Goal: Task Accomplishment & Management: Manage account settings

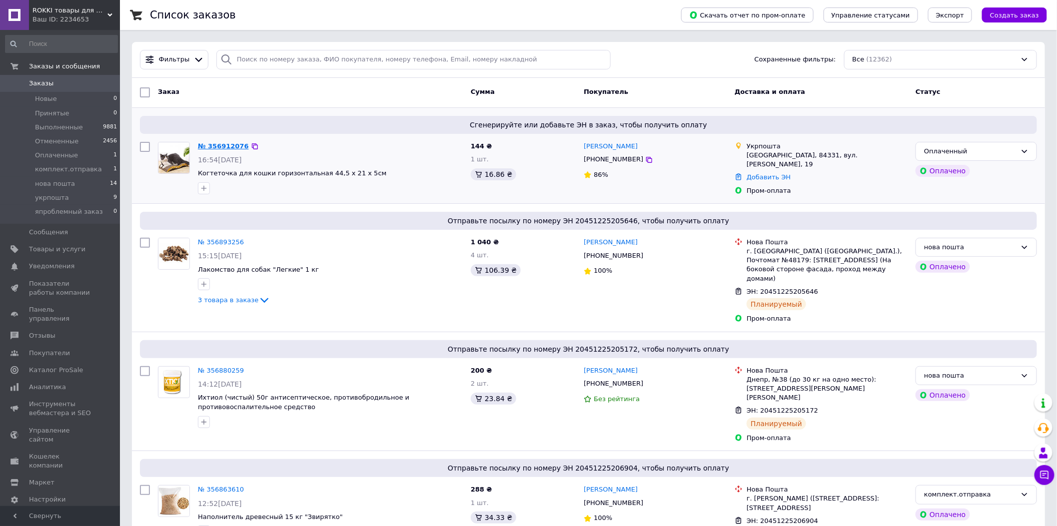
click at [225, 147] on link "№ 356912076" at bounding box center [223, 145] width 51 height 7
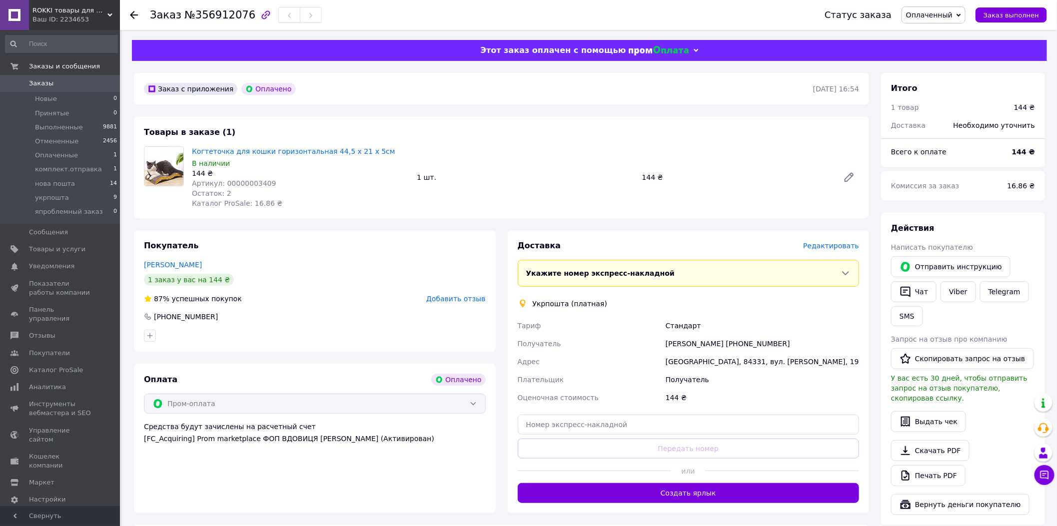
click at [241, 185] on span "Артикул: 00000003409" at bounding box center [234, 183] width 84 height 8
copy span "00000003409"
click at [212, 17] on span "№356912076" at bounding box center [219, 15] width 71 height 12
click at [212, 16] on span "№356912076" at bounding box center [219, 15] width 71 height 12
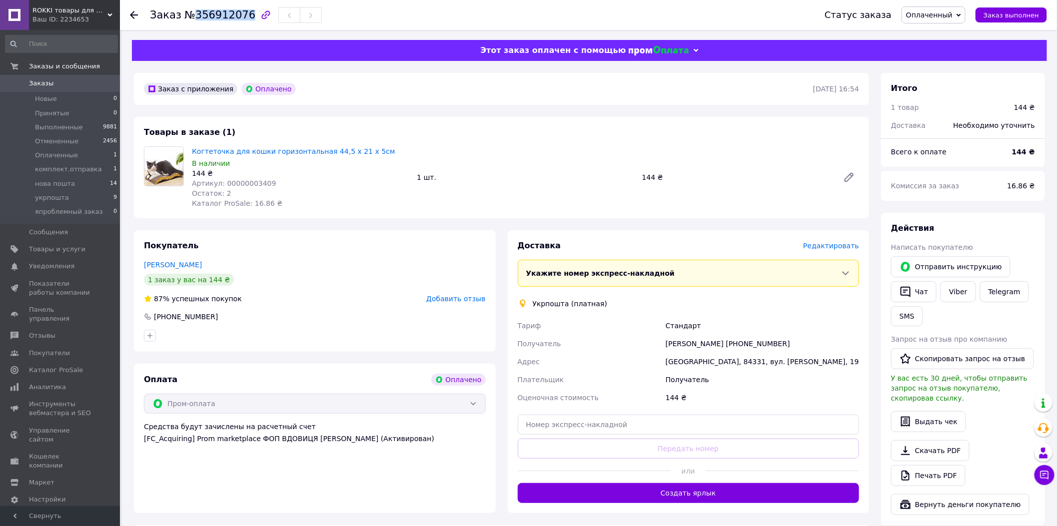
copy span "356912076"
click at [137, 13] on icon at bounding box center [134, 15] width 8 height 8
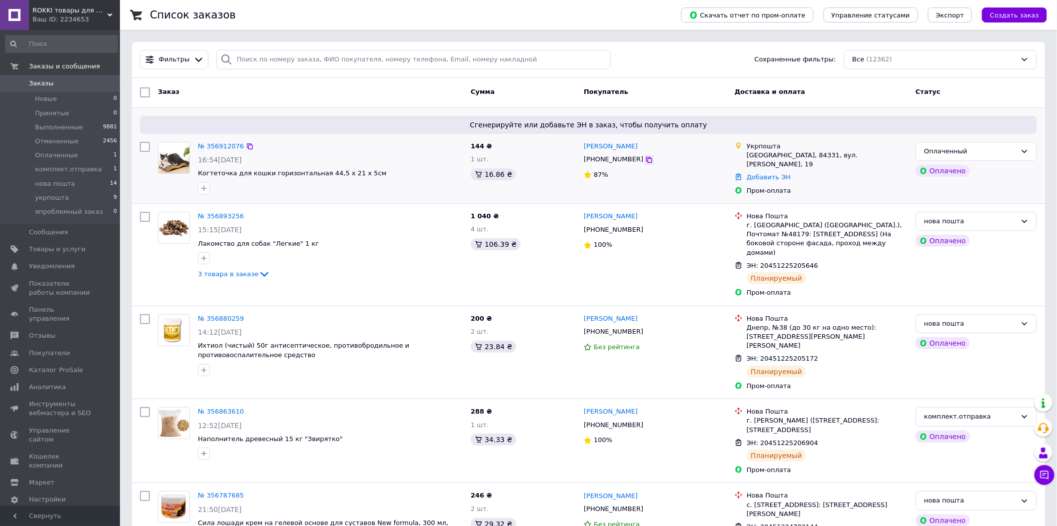
click at [645, 160] on icon at bounding box center [649, 160] width 8 height 8
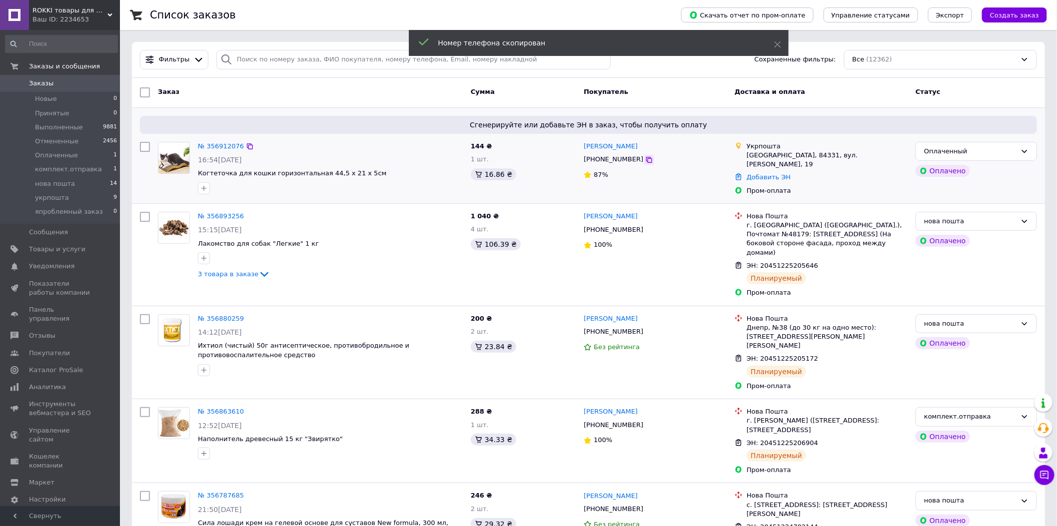
click at [645, 160] on icon at bounding box center [649, 160] width 8 height 8
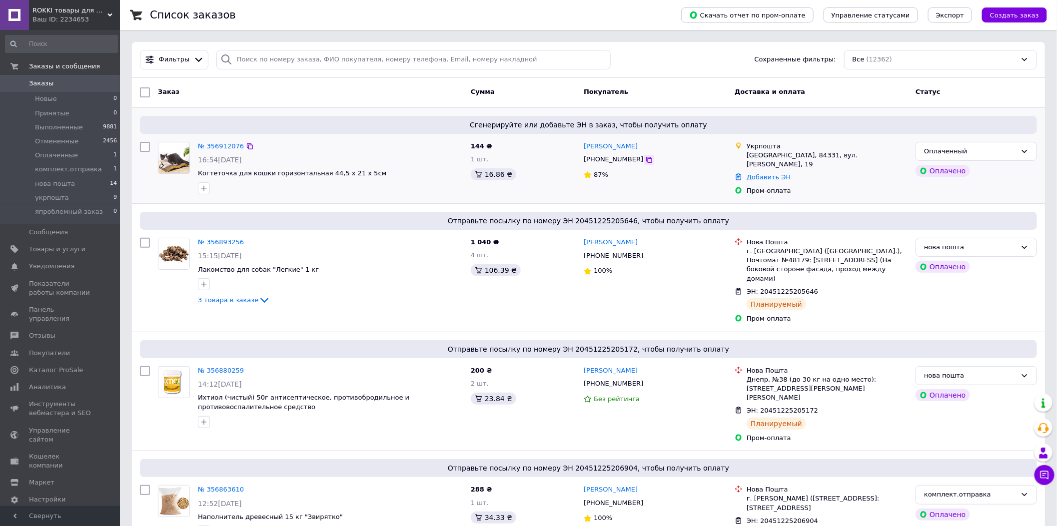
click at [645, 160] on icon at bounding box center [649, 160] width 8 height 8
drag, startPoint x: 634, startPoint y: 146, endPoint x: 583, endPoint y: 147, distance: 50.5
click at [583, 147] on div "[PERSON_NAME]" at bounding box center [655, 146] width 145 height 11
copy link "[PERSON_NAME]"
click at [1012, 145] on div "Оплаченный" at bounding box center [976, 151] width 121 height 19
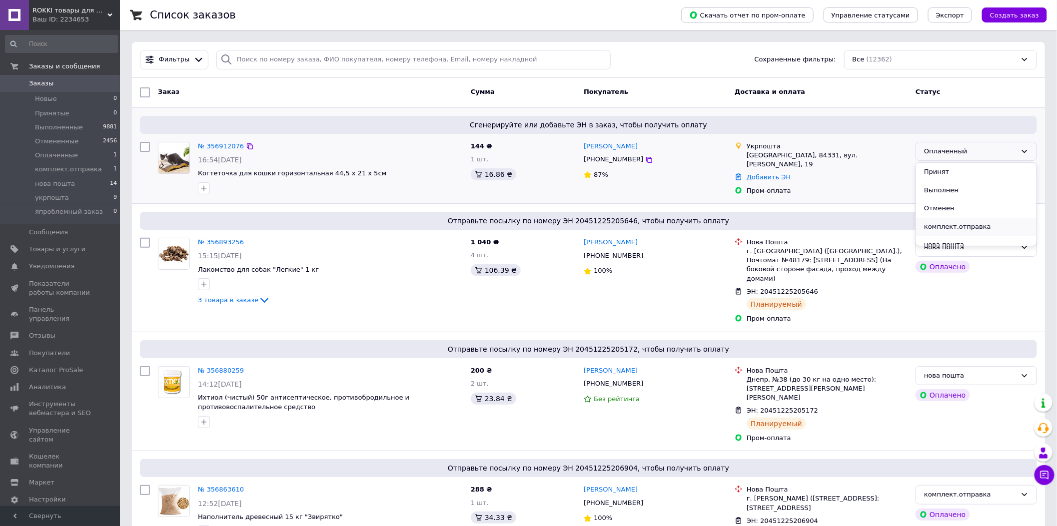
click at [954, 224] on li "комплект.отправка" at bounding box center [976, 227] width 120 height 18
